Goal: Find specific page/section: Find specific page/section

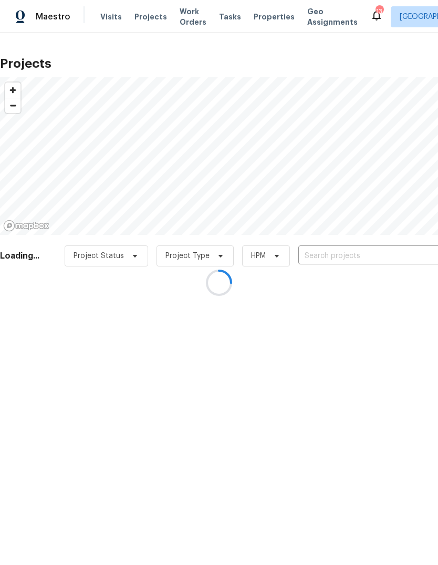
click at [372, 256] on div at bounding box center [219, 282] width 438 height 565
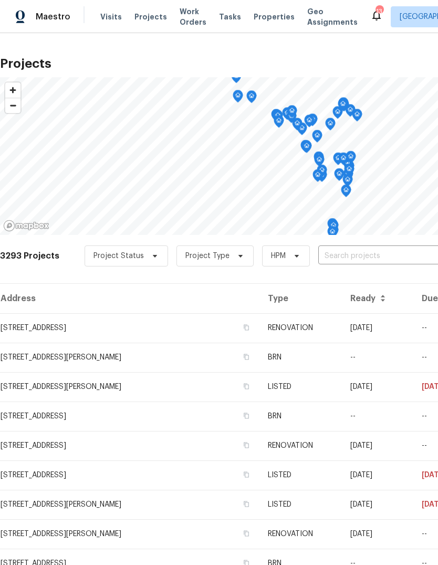
click at [385, 256] on input "text" at bounding box center [378, 256] width 120 height 16
type input "gross"
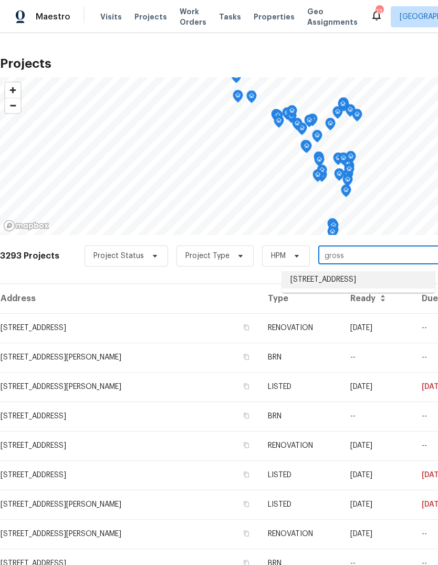
click at [366, 288] on li "[STREET_ADDRESS]" at bounding box center [358, 279] width 153 height 17
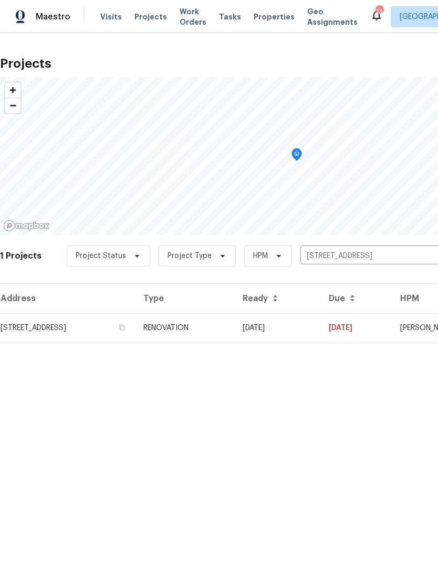
click at [234, 326] on td "RENOVATION" at bounding box center [184, 327] width 99 height 29
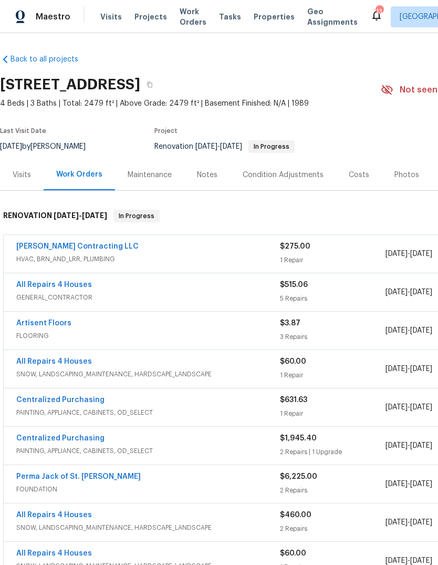
click at [76, 287] on link "All Repairs 4 Houses" at bounding box center [54, 284] width 76 height 7
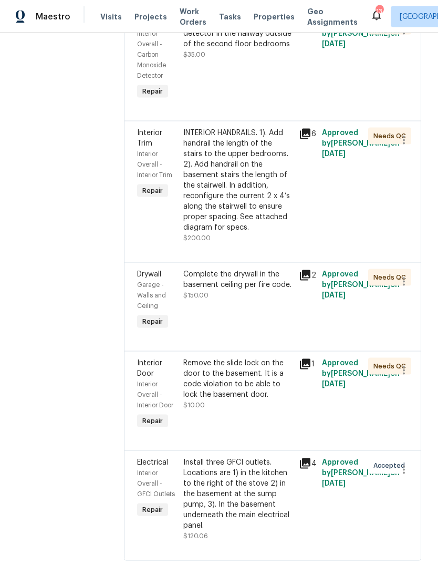
scroll to position [39, 0]
